Goal: Information Seeking & Learning: Learn about a topic

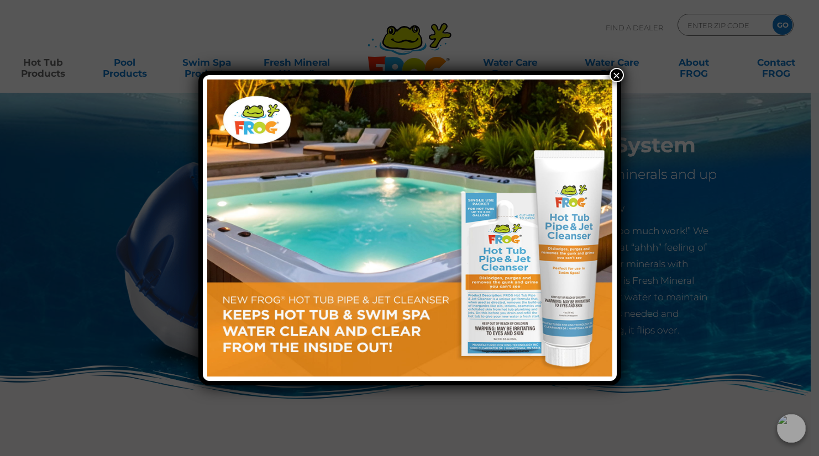
click at [615, 72] on button "×" at bounding box center [617, 75] width 14 height 14
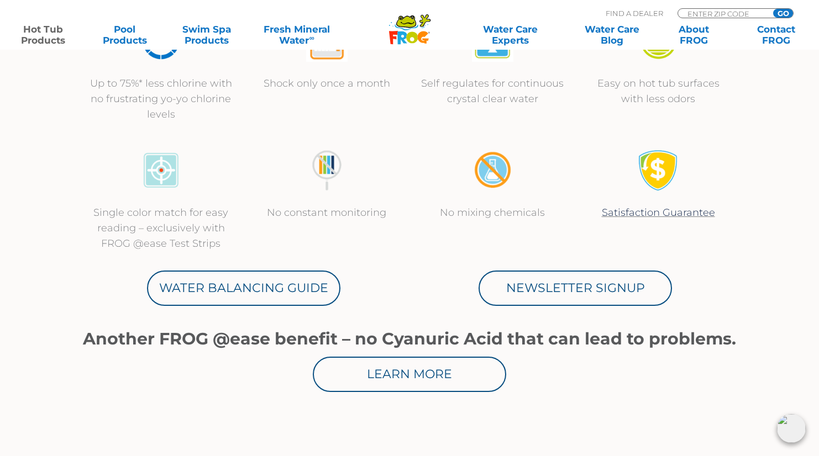
scroll to position [449, 0]
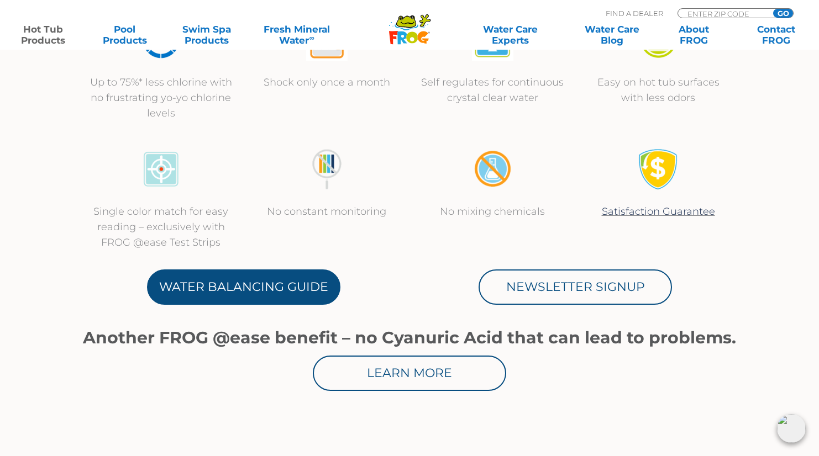
click at [314, 282] on link "Water Balancing Guide" at bounding box center [243, 287] width 193 height 35
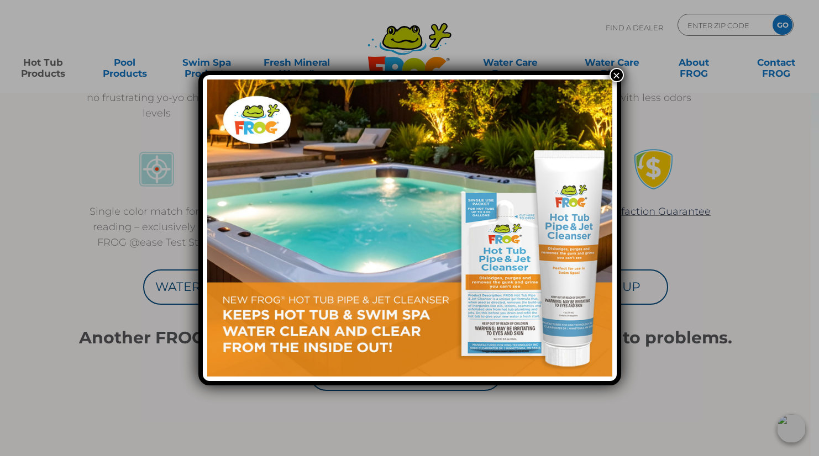
click at [618, 72] on button "×" at bounding box center [617, 75] width 14 height 14
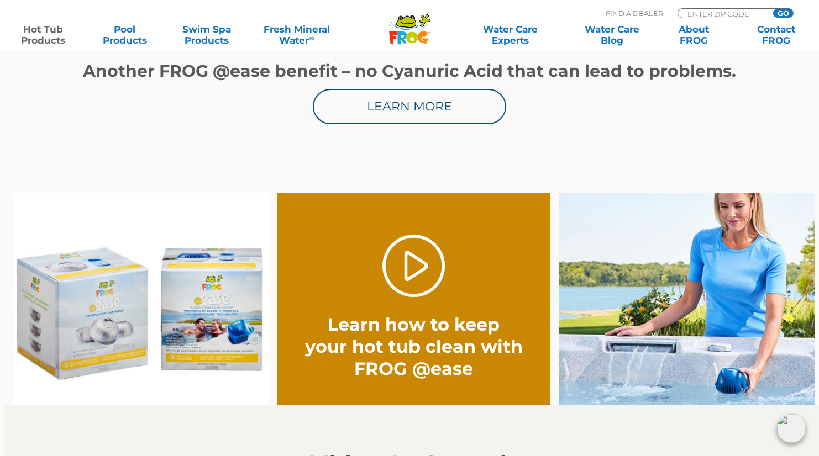
scroll to position [720, 0]
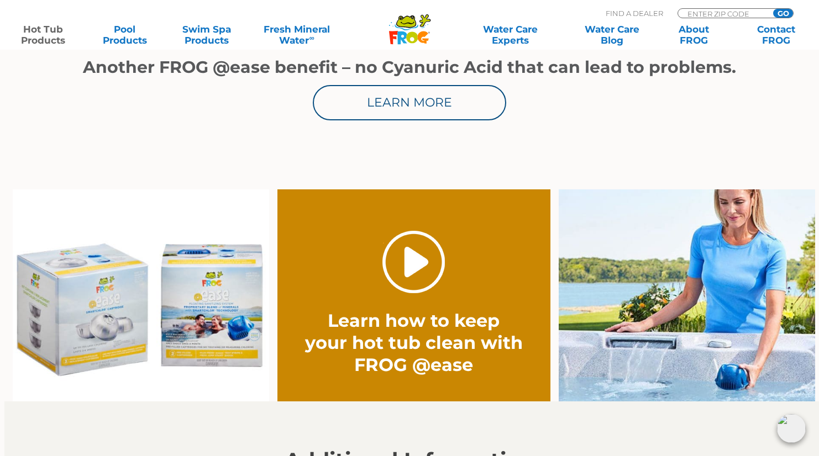
click at [415, 260] on link "." at bounding box center [413, 262] width 62 height 62
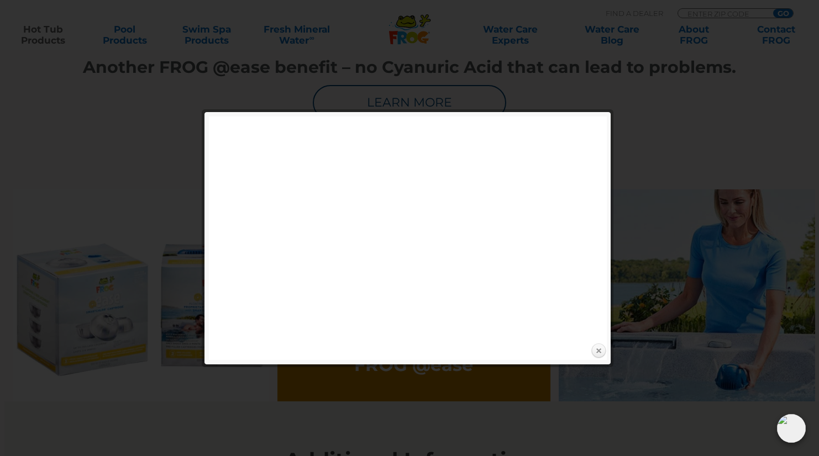
click at [597, 353] on link "Close" at bounding box center [598, 351] width 17 height 17
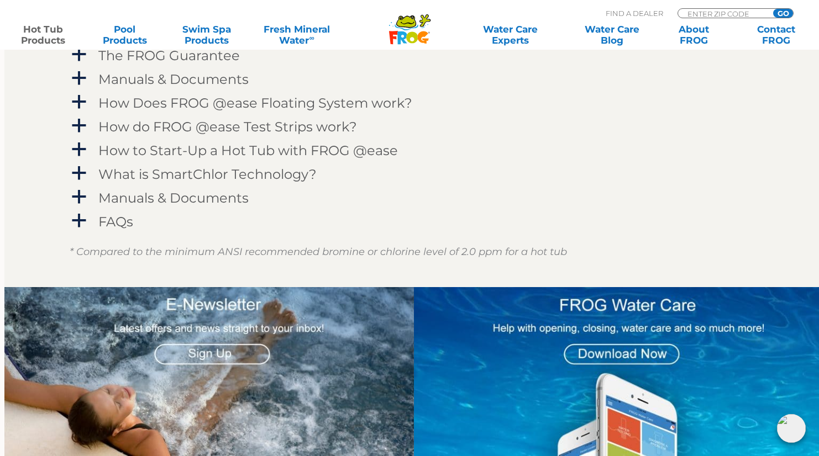
scroll to position [1179, 0]
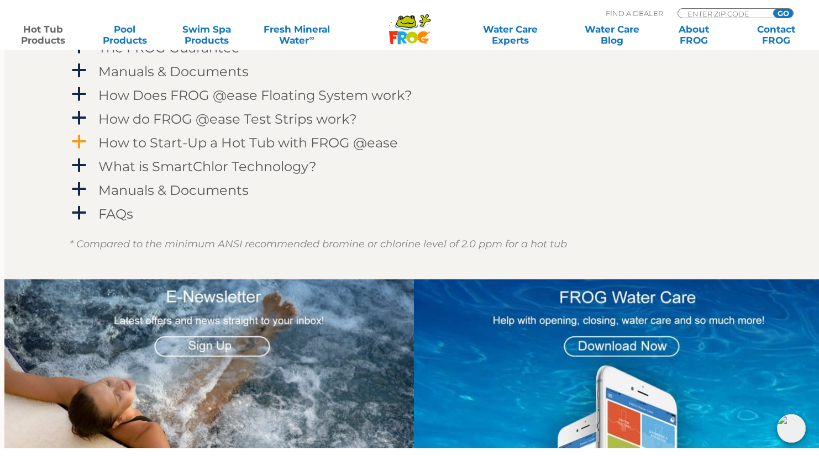
click at [305, 135] on h4 "How to Start-Up a Hot Tub with FROG @ease" at bounding box center [248, 142] width 300 height 15
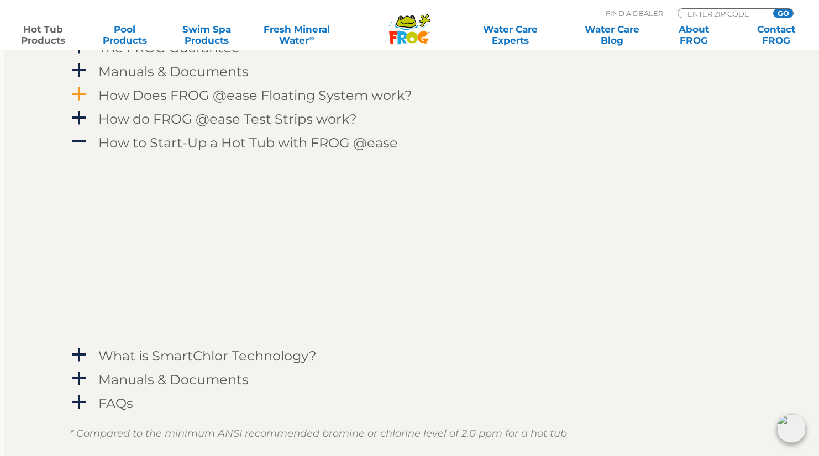
click at [195, 96] on h4 "How Does FROG @ease Floating System work?" at bounding box center [255, 95] width 314 height 15
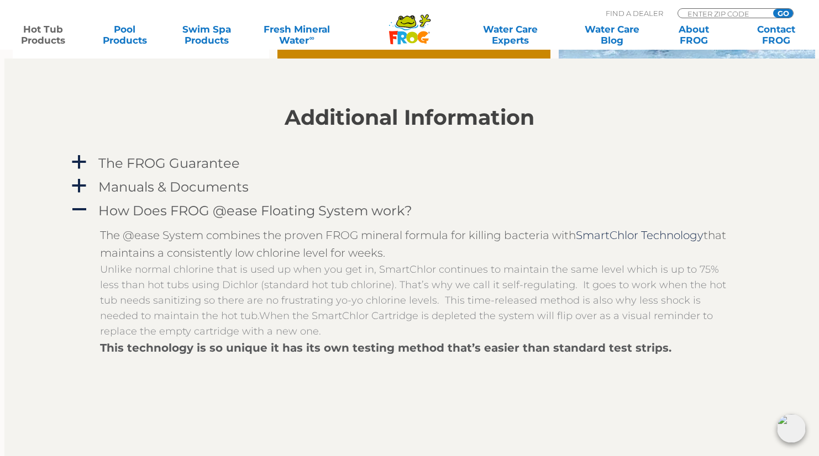
scroll to position [1058, 0]
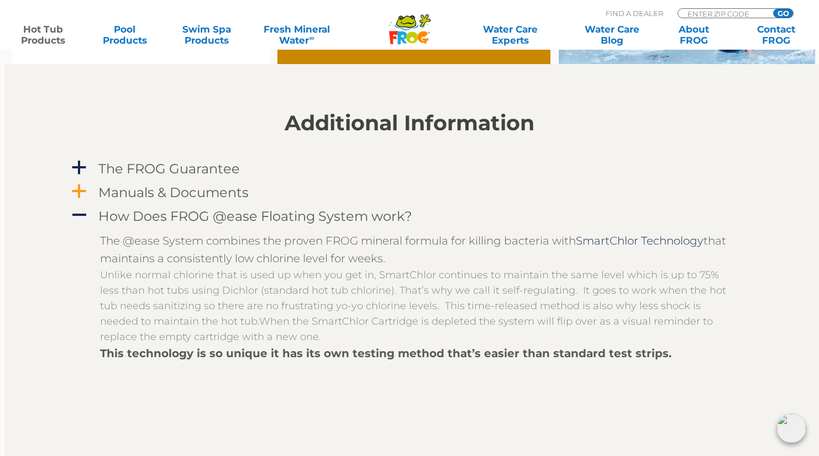
click at [195, 192] on h4 "Manuals & Documents" at bounding box center [173, 192] width 150 height 15
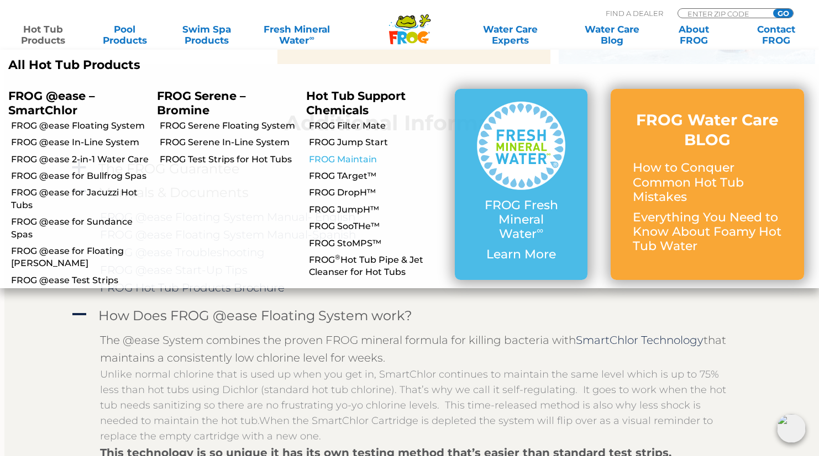
click at [345, 160] on link "FROG Maintain" at bounding box center [378, 160] width 138 height 12
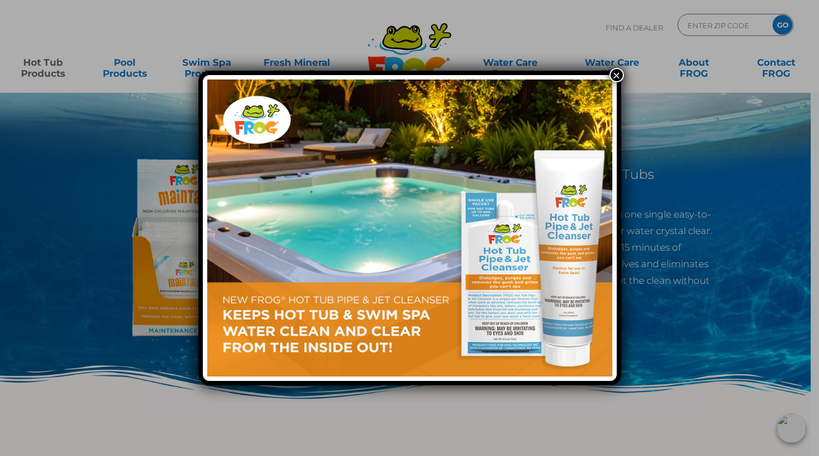
click at [613, 72] on button "×" at bounding box center [617, 75] width 14 height 14
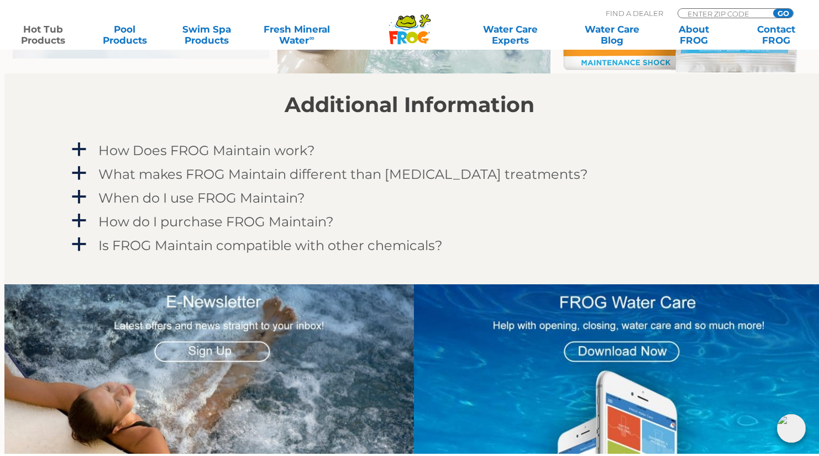
scroll to position [926, 0]
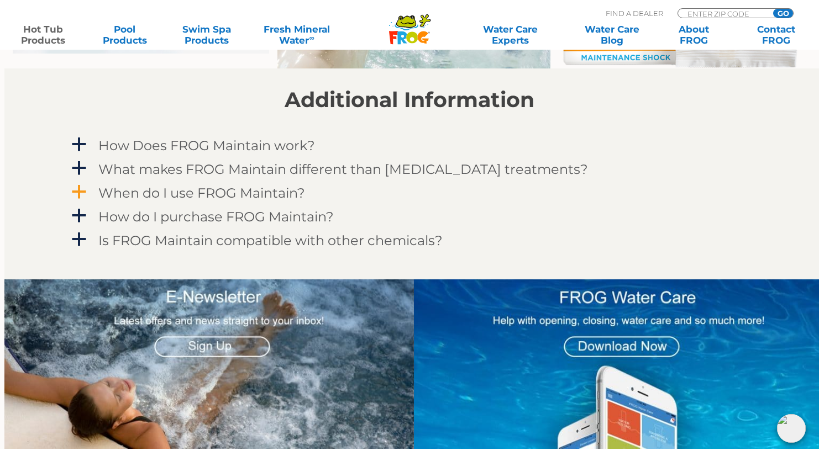
click at [187, 187] on h4 "When do I use FROG Maintain?" at bounding box center [201, 193] width 207 height 15
